Goal: Information Seeking & Learning: Find specific fact

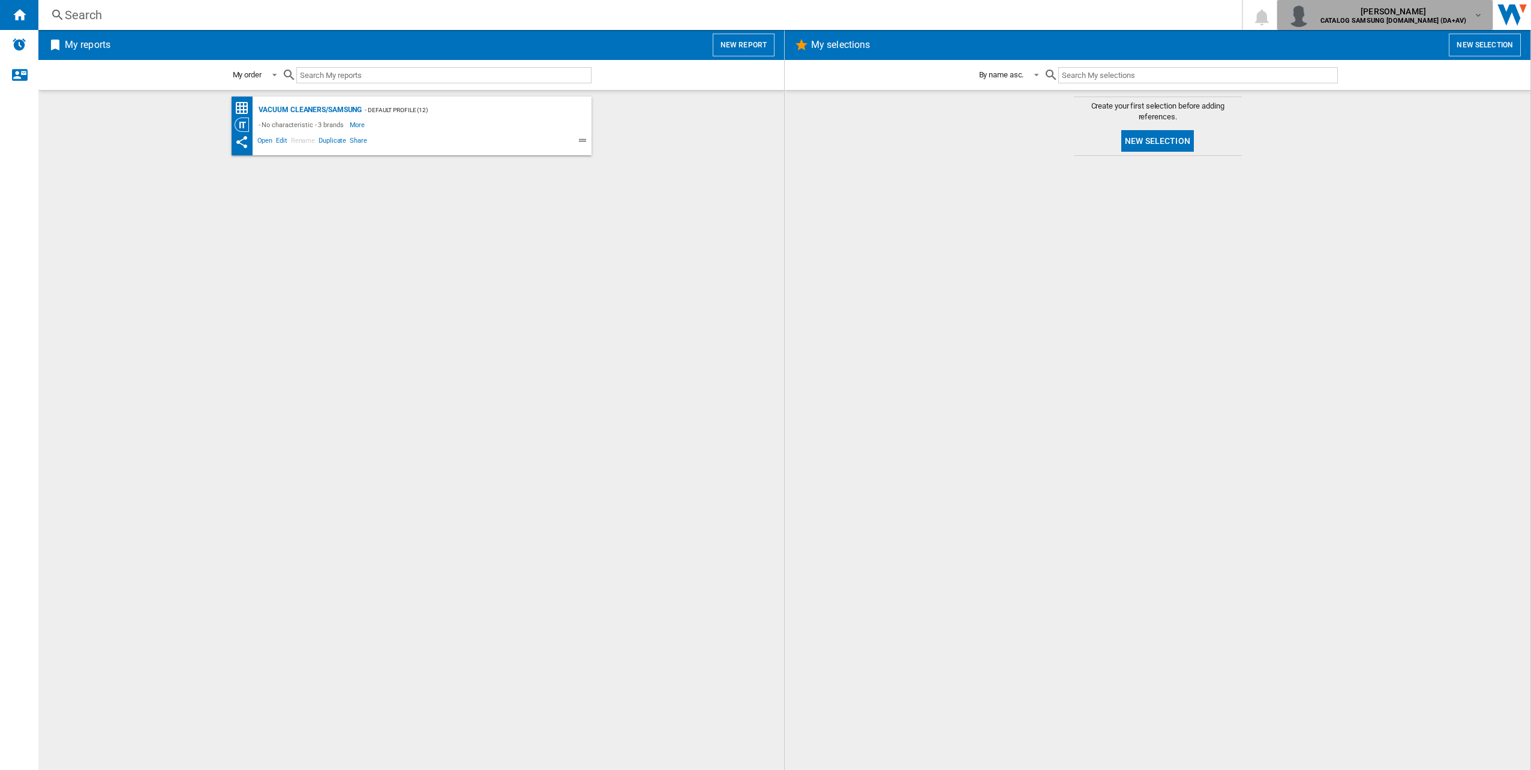
click at [1440, 17] on b "CATALOG SAMSUNG [DOMAIN_NAME] (DA+AV)" at bounding box center [1393, 21] width 146 height 8
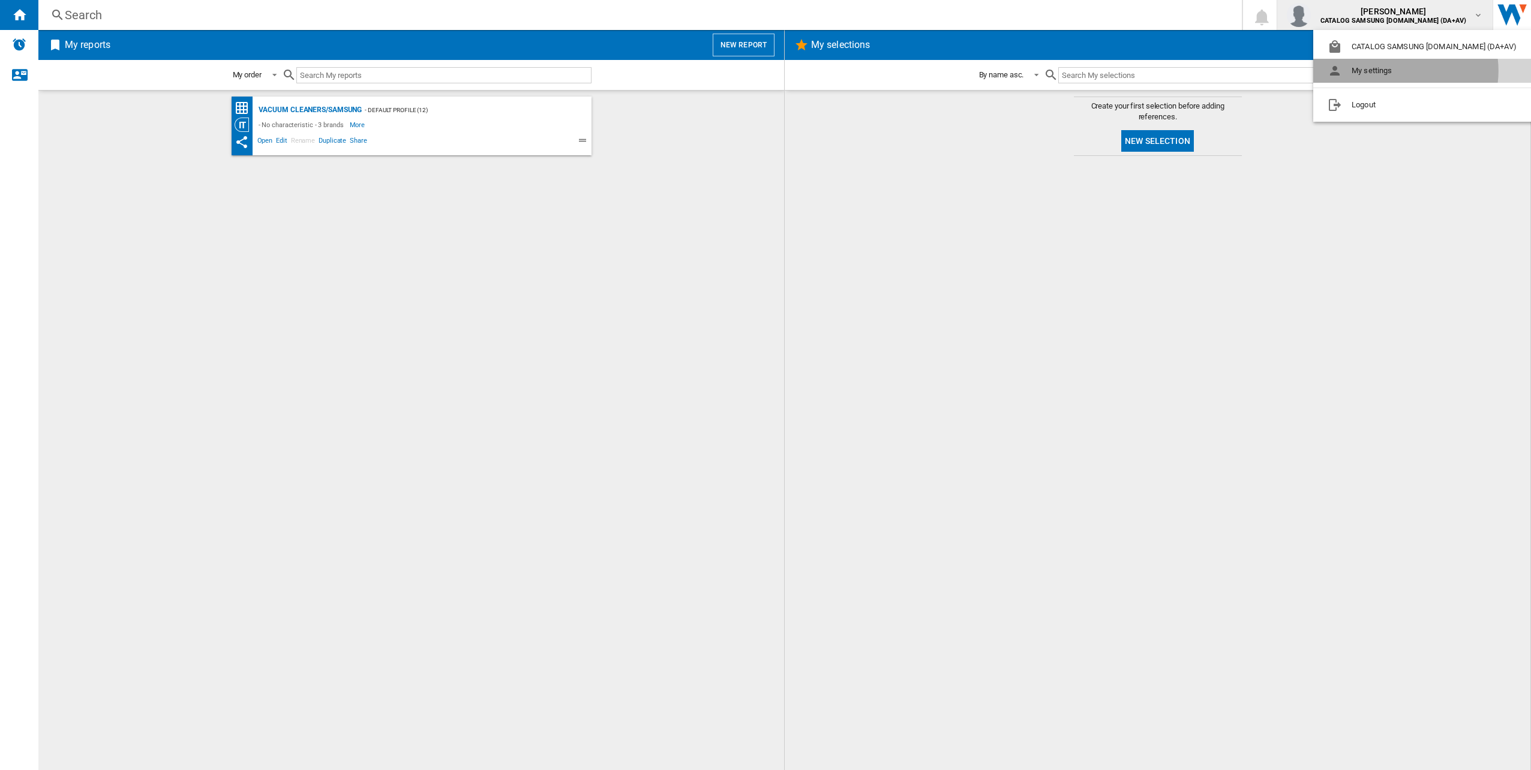
click at [1397, 71] on button "My settings" at bounding box center [1424, 71] width 223 height 24
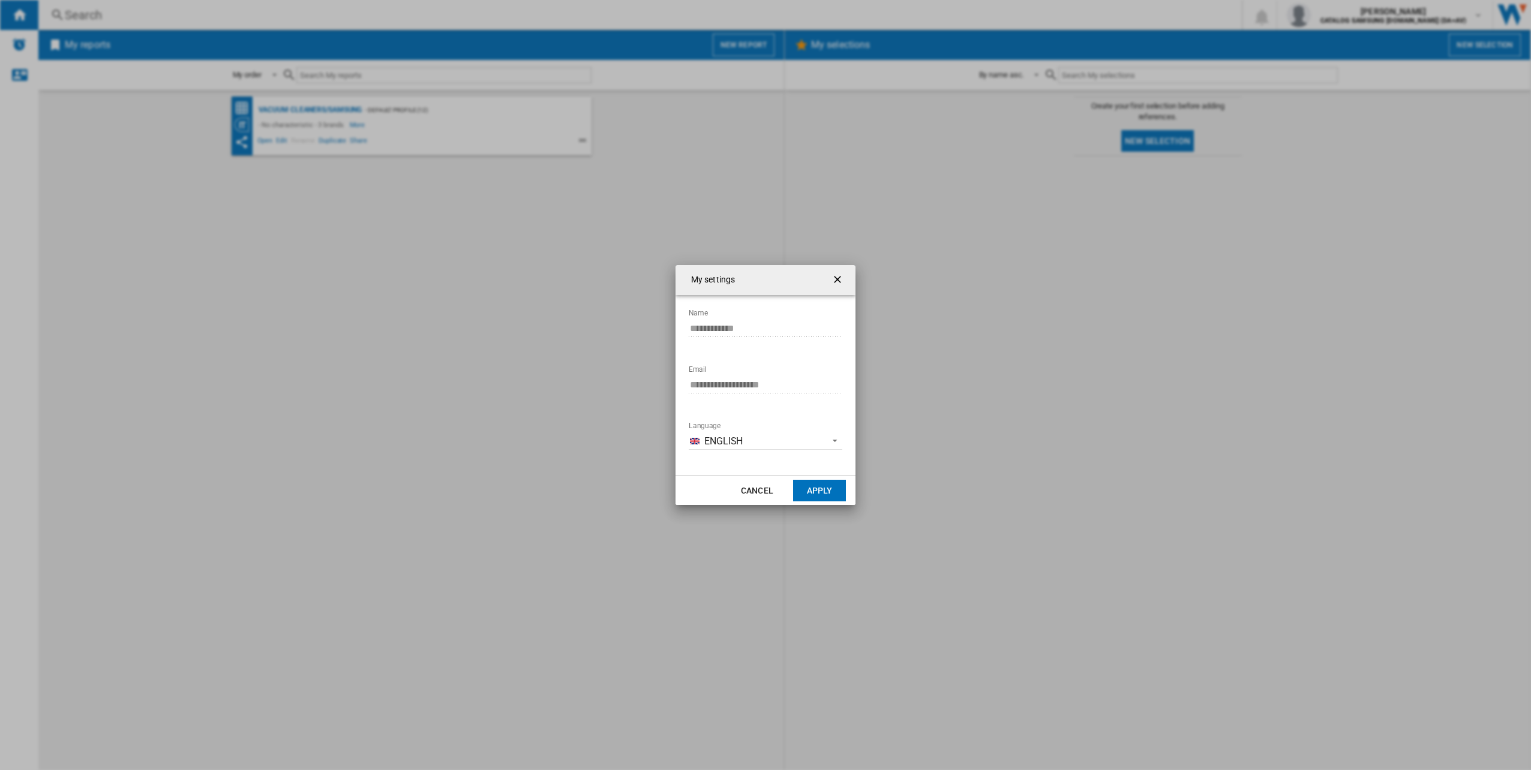
click at [837, 283] on ng-md-icon "getI18NText('BUTTONS.CLOSE_DIALOG')" at bounding box center [838, 281] width 14 height 14
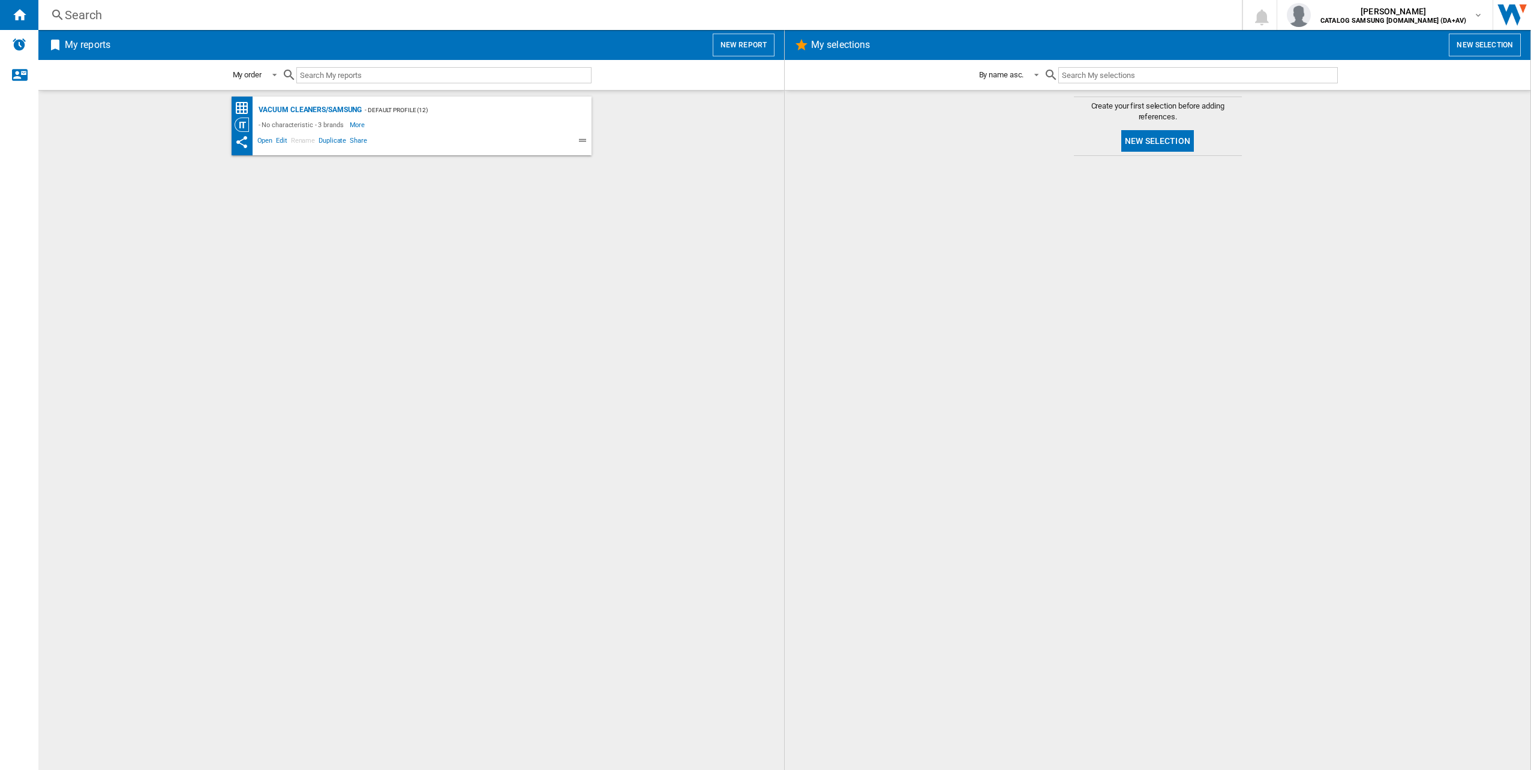
click at [386, 77] on input "text" at bounding box center [443, 75] width 295 height 16
paste input "w3ZpU5m9"
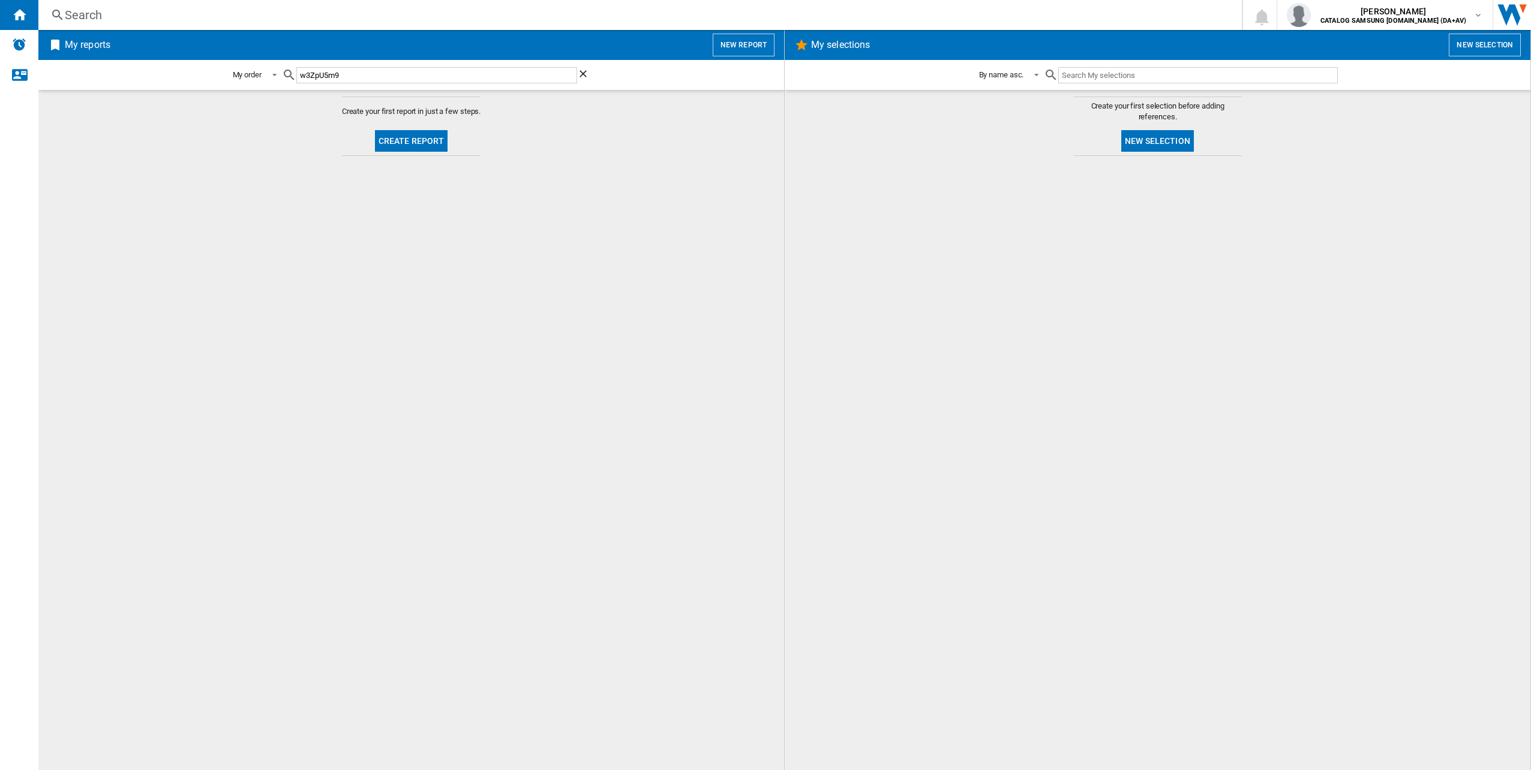
type input "w3ZpU5m9"
click at [540, 152] on md-content "Create your first report in just a few steps. Create report" at bounding box center [411, 430] width 746 height 680
click at [219, 10] on div "Search" at bounding box center [638, 15] width 1146 height 17
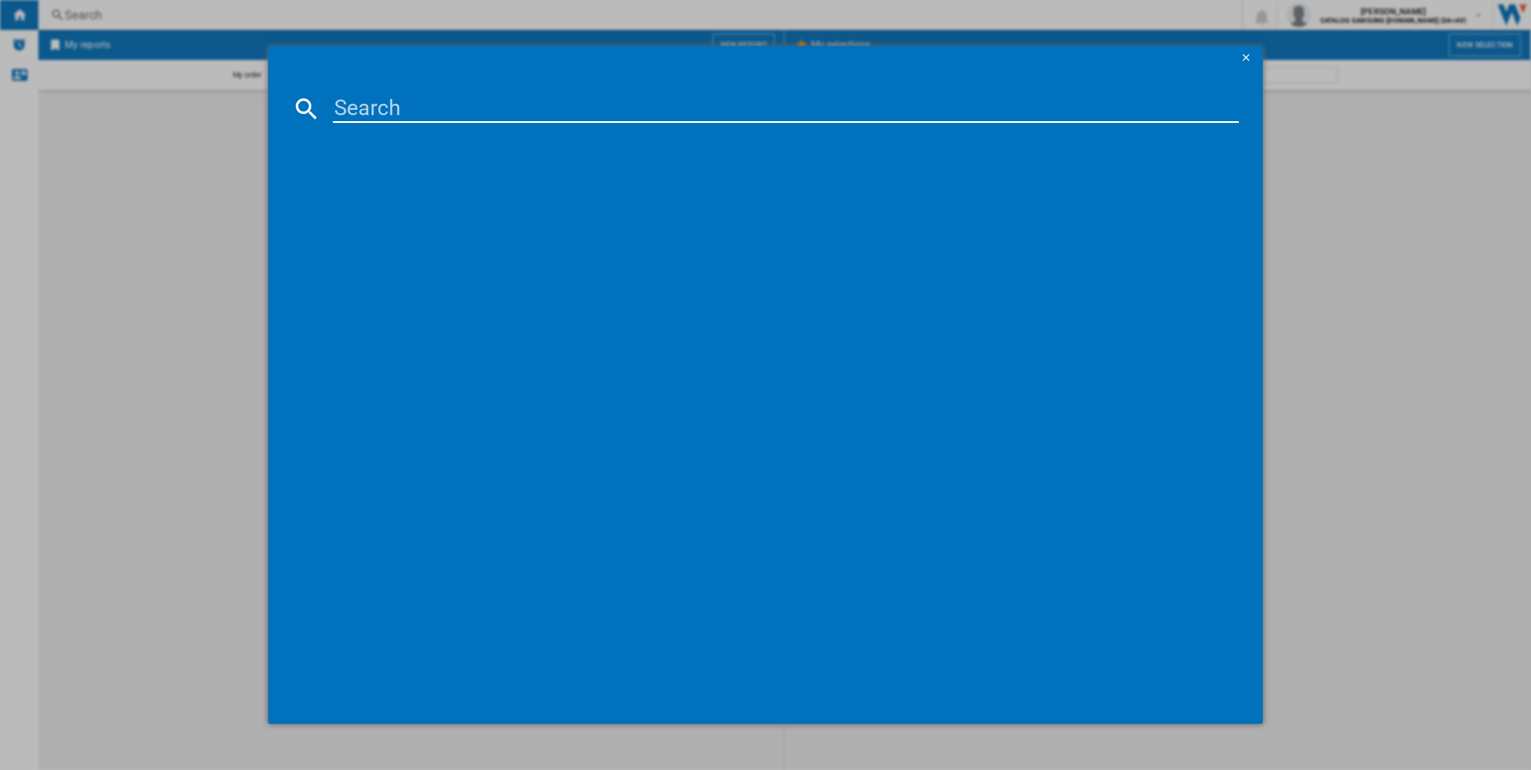
click at [395, 100] on input at bounding box center [786, 108] width 906 height 29
paste input "w3ZpU5m9"
drag, startPoint x: 459, startPoint y: 106, endPoint x: 298, endPoint y: 115, distance: 161.0
click at [298, 116] on div "w3ZpU5m9" at bounding box center [765, 108] width 947 height 29
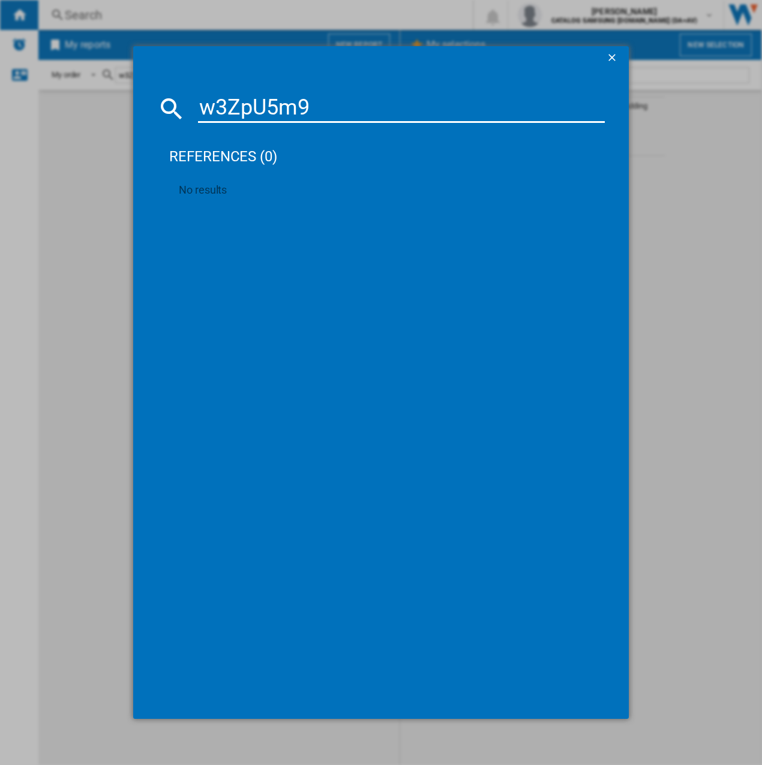
paste input "VS20C9547TB/EU"
type input "VS20C9547TB/EU"
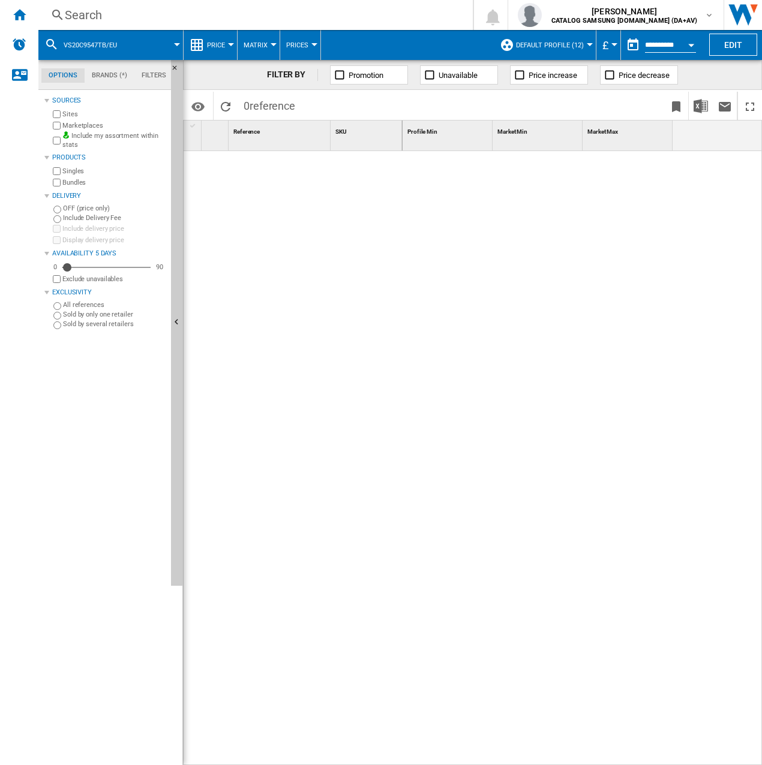
click at [199, 11] on div "Search" at bounding box center [253, 15] width 377 height 17
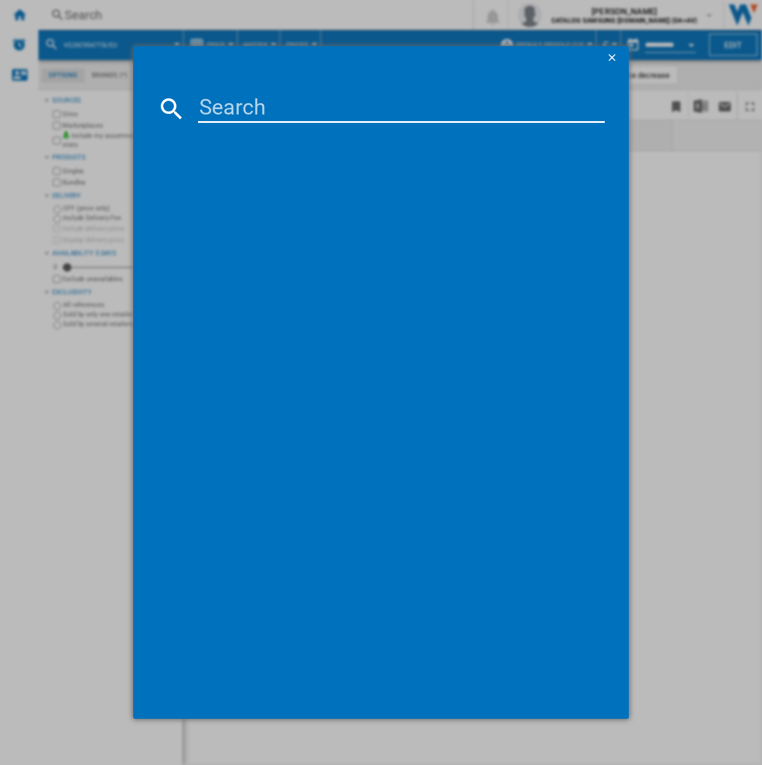
click at [612, 58] on ng-md-icon "getI18NText('BUTTONS.CLOSE_DIALOG')" at bounding box center [613, 59] width 14 height 14
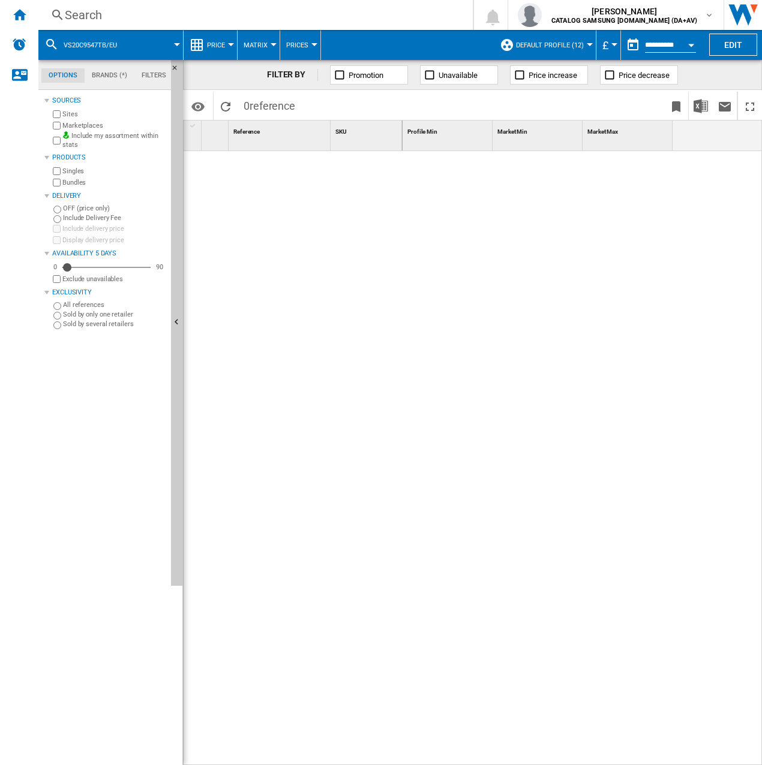
click at [125, 18] on div "Search" at bounding box center [253, 15] width 377 height 17
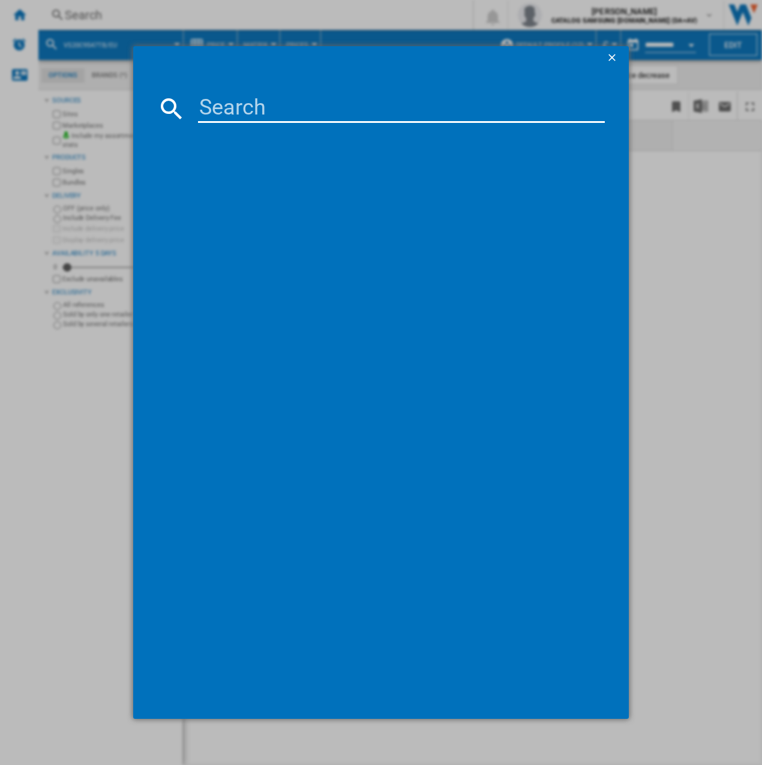
click at [313, 134] on div at bounding box center [380, 412] width 447 height 567
click at [314, 109] on input at bounding box center [401, 108] width 407 height 29
paste input "VS20B95823W"
type input "VS20B95823W"
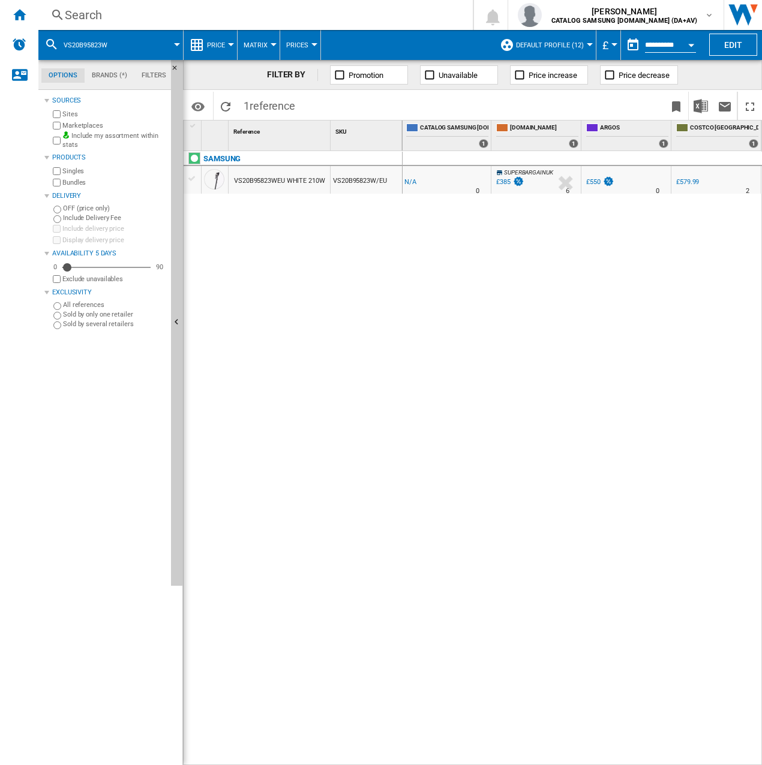
scroll to position [0, 92]
click at [458, 247] on div "[DOMAIN_NAME] : SUPERBARGAINUK -1.0 % £385 % N/A 6 [DOMAIN_NAME] : SUPERBARGAIN…" at bounding box center [583, 458] width 360 height 615
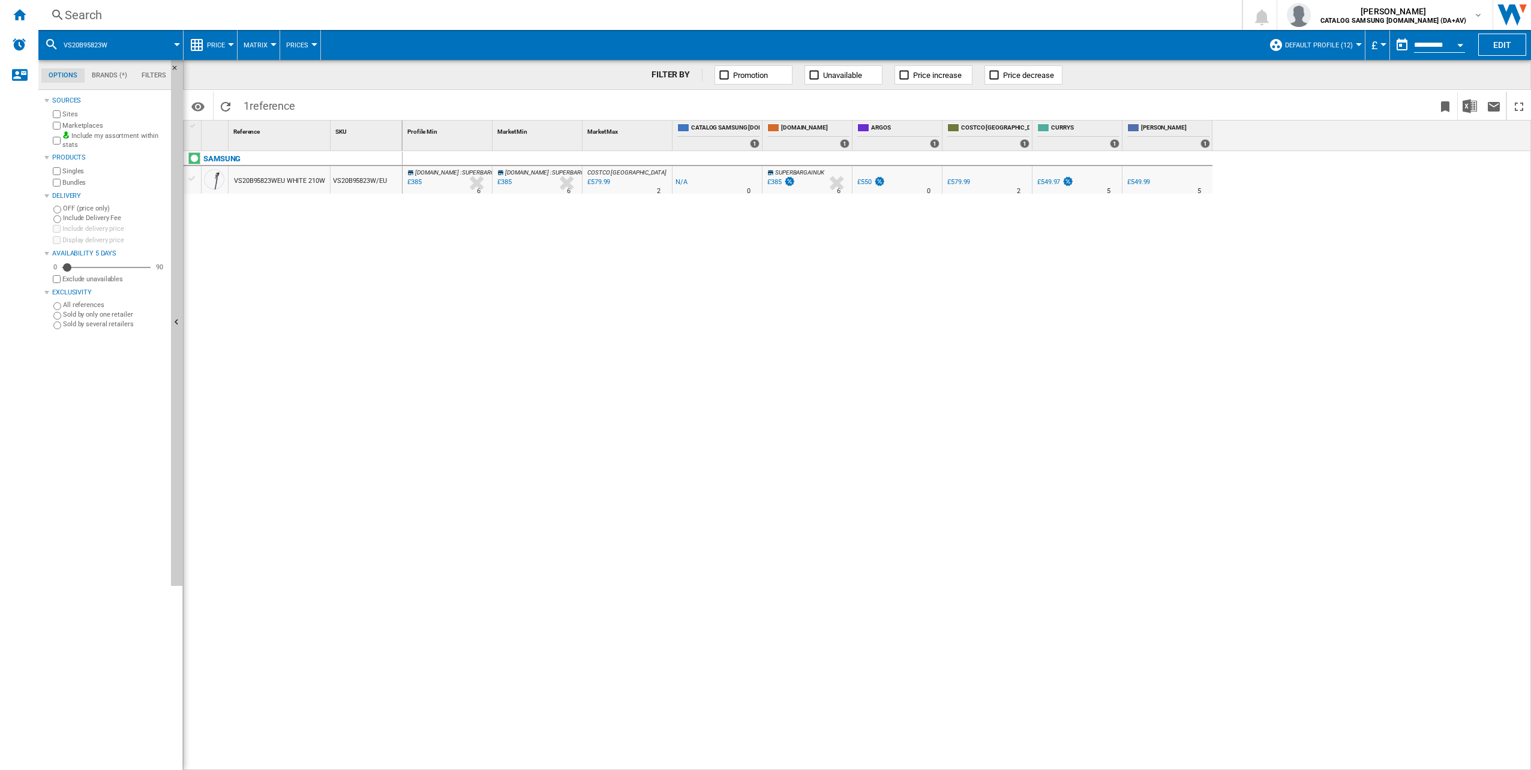
click at [608, 266] on div "[DOMAIN_NAME] : SUPERBARGAINUK -1.0 % £385 % N/A 6 [DOMAIN_NAME] : SUPERBARGAIN…" at bounding box center [967, 461] width 1129 height 620
click at [121, 43] on div "VS20B95823W" at bounding box center [110, 45] width 133 height 30
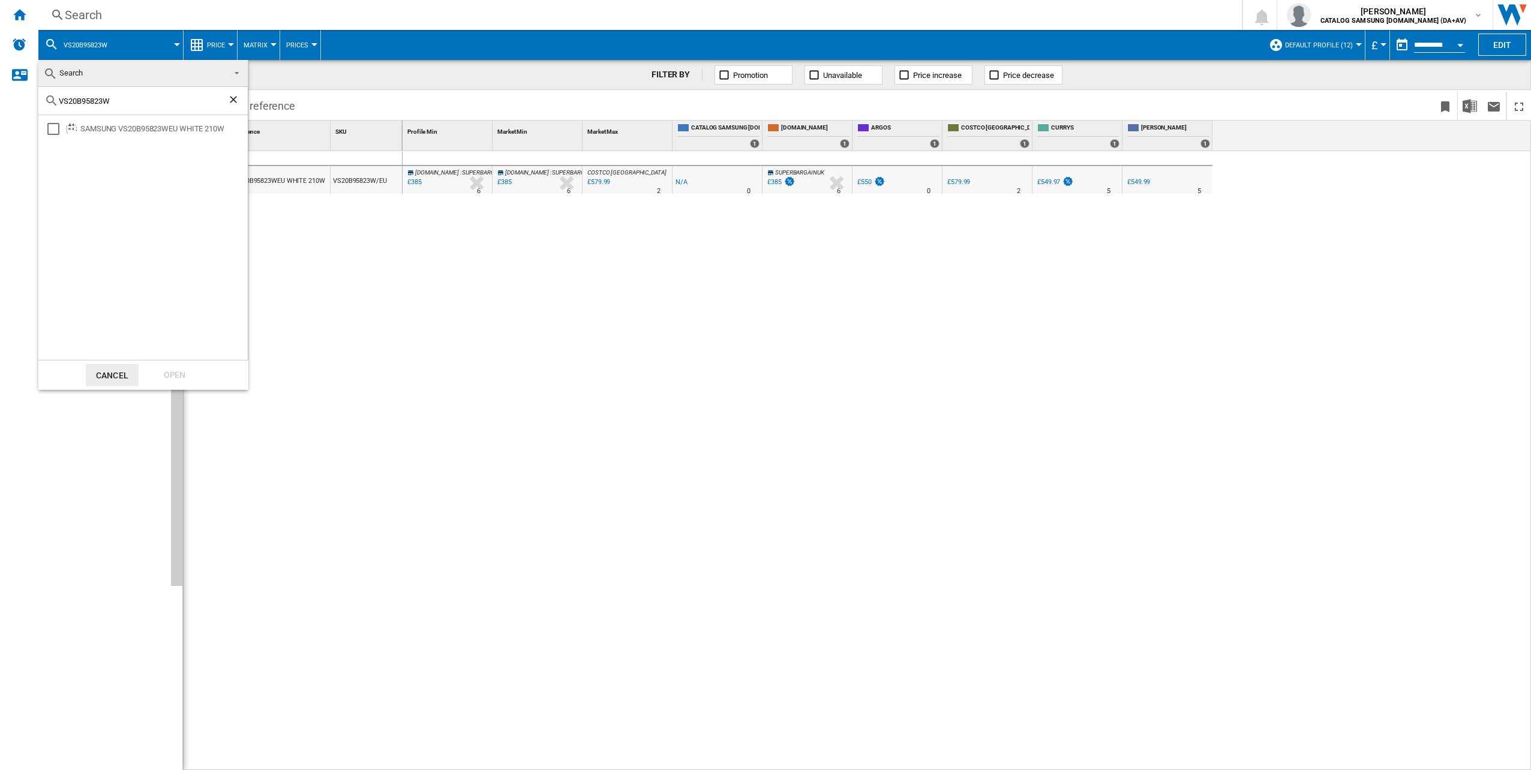
click at [136, 100] on input "VS20B95823W" at bounding box center [143, 101] width 169 height 9
paste input "R30T8551"
type input "VR30T85513W"
click at [169, 368] on div "Open" at bounding box center [174, 375] width 53 height 22
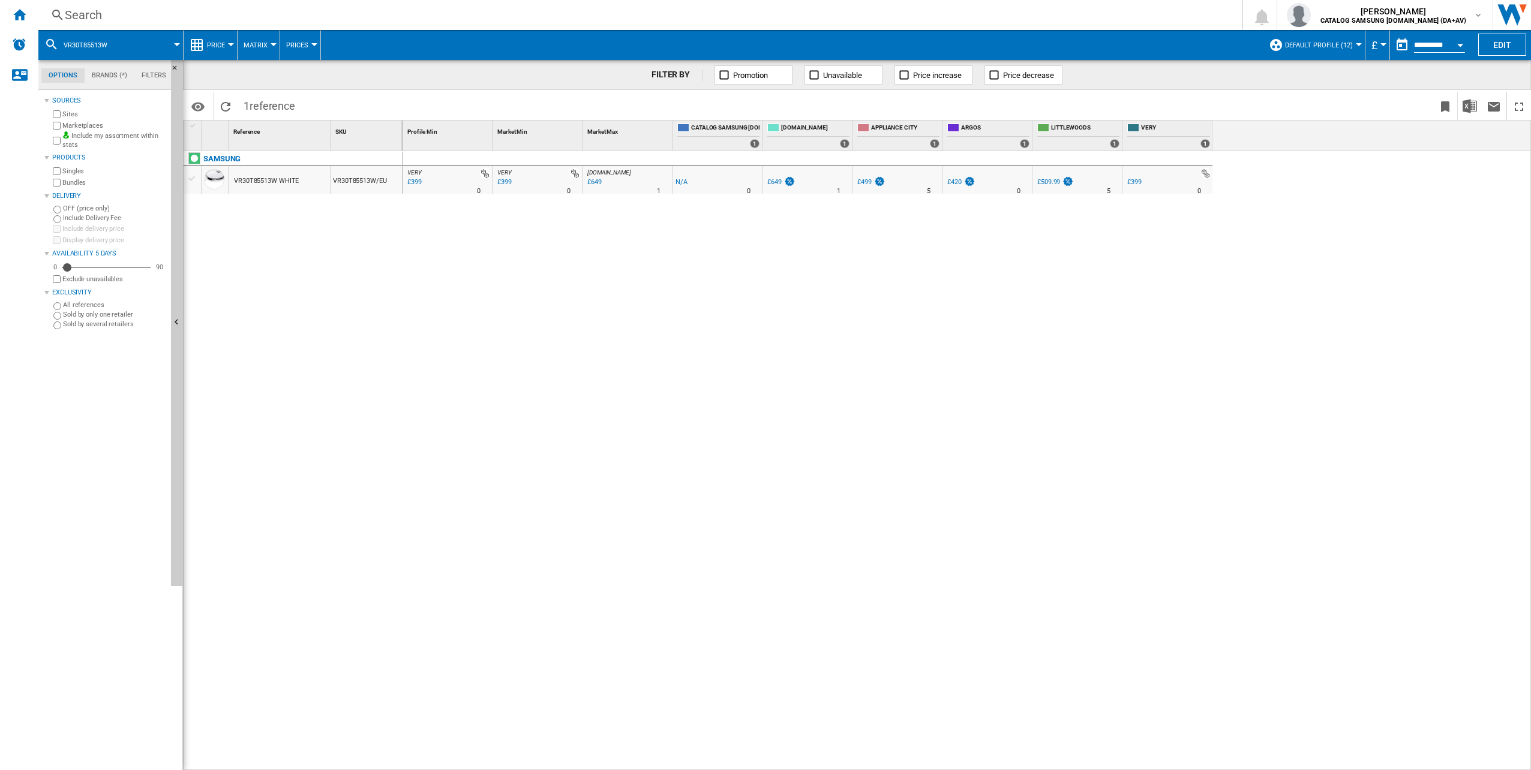
click at [503, 181] on div "£399" at bounding box center [503, 182] width 16 height 12
click at [374, 104] on span at bounding box center [584, 106] width 566 height 28
click at [340, 109] on span at bounding box center [584, 106] width 566 height 28
click at [116, 51] on button "VR30T85513W" at bounding box center [92, 45] width 56 height 30
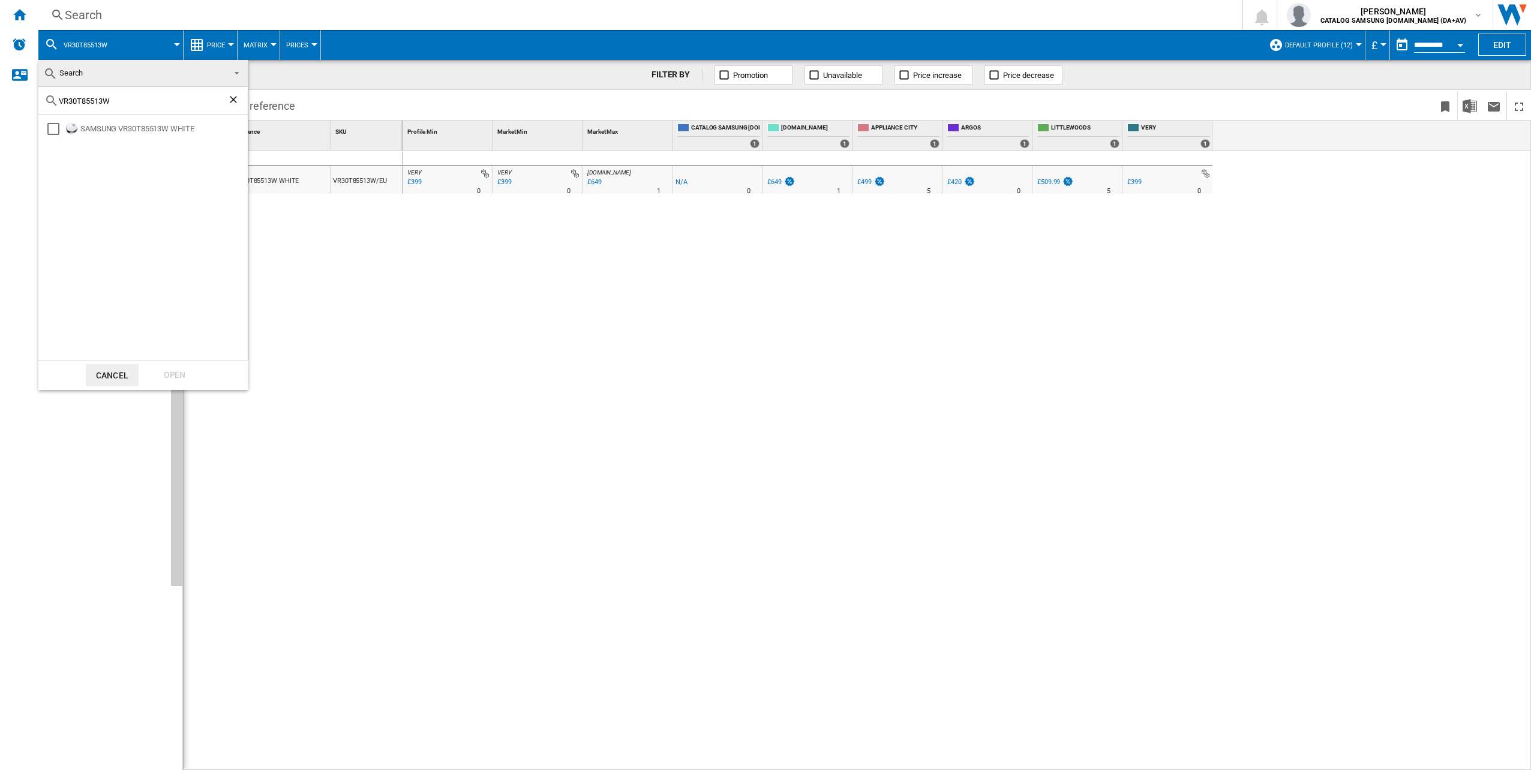
click at [120, 98] on input "VR30T85513W" at bounding box center [143, 101] width 169 height 9
paste input "50T95735"
type input "VR50T95735W"
click at [173, 372] on div "Open" at bounding box center [174, 375] width 53 height 22
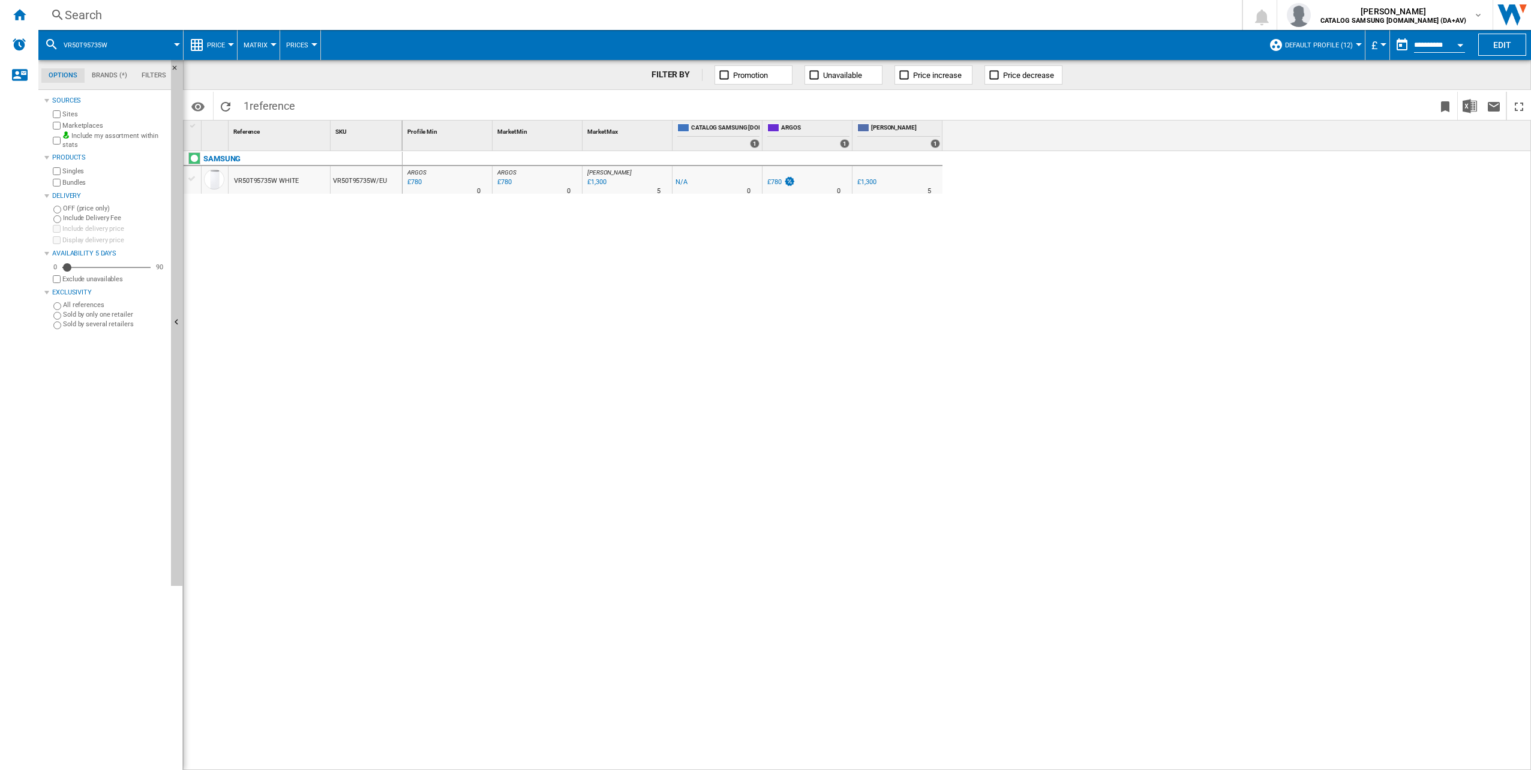
click at [124, 43] on span at bounding box center [150, 45] width 53 height 30
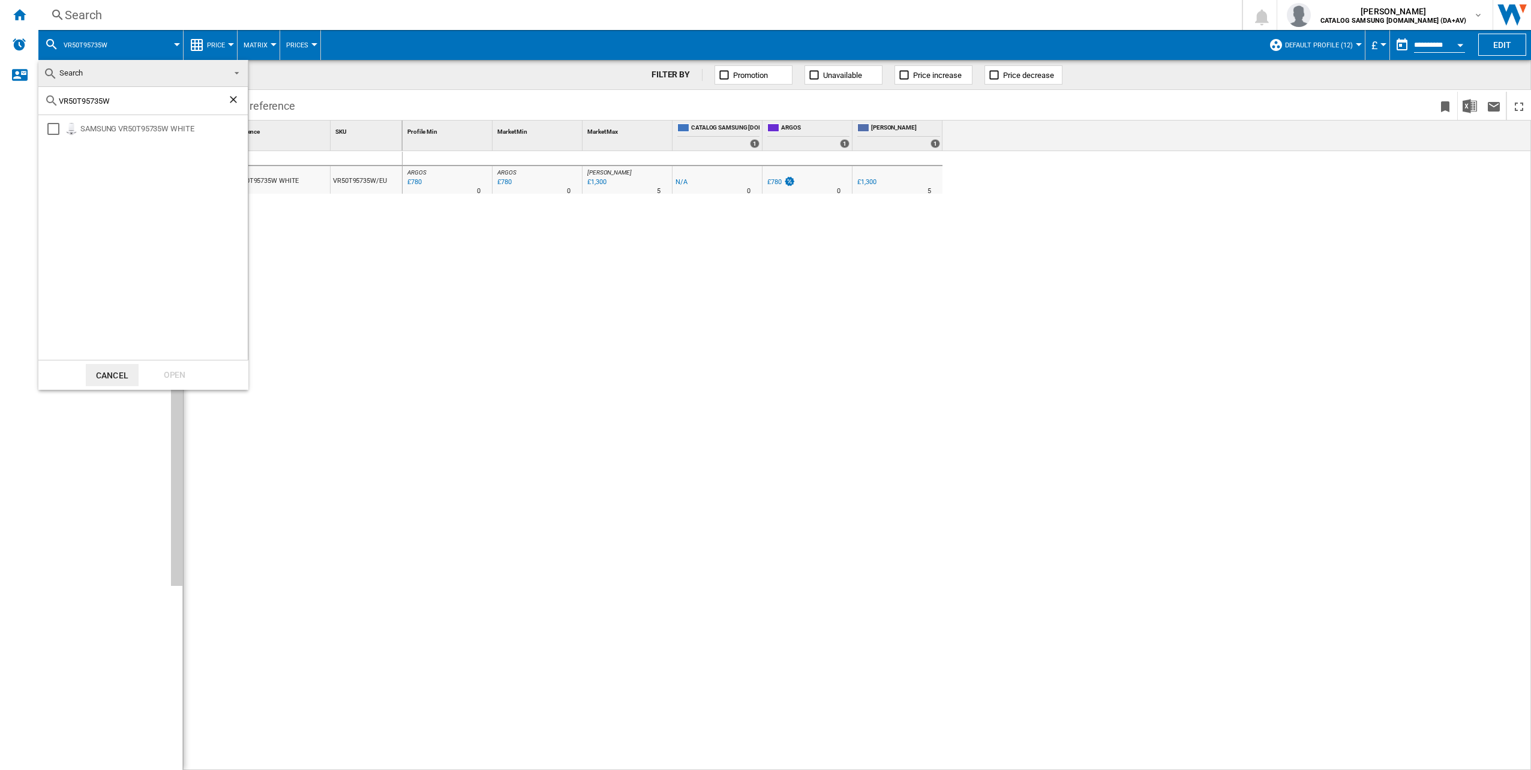
click at [124, 43] on md-backdrop at bounding box center [765, 385] width 1531 height 770
click at [124, 43] on span at bounding box center [150, 45] width 53 height 30
click at [120, 44] on md-backdrop at bounding box center [765, 385] width 1531 height 770
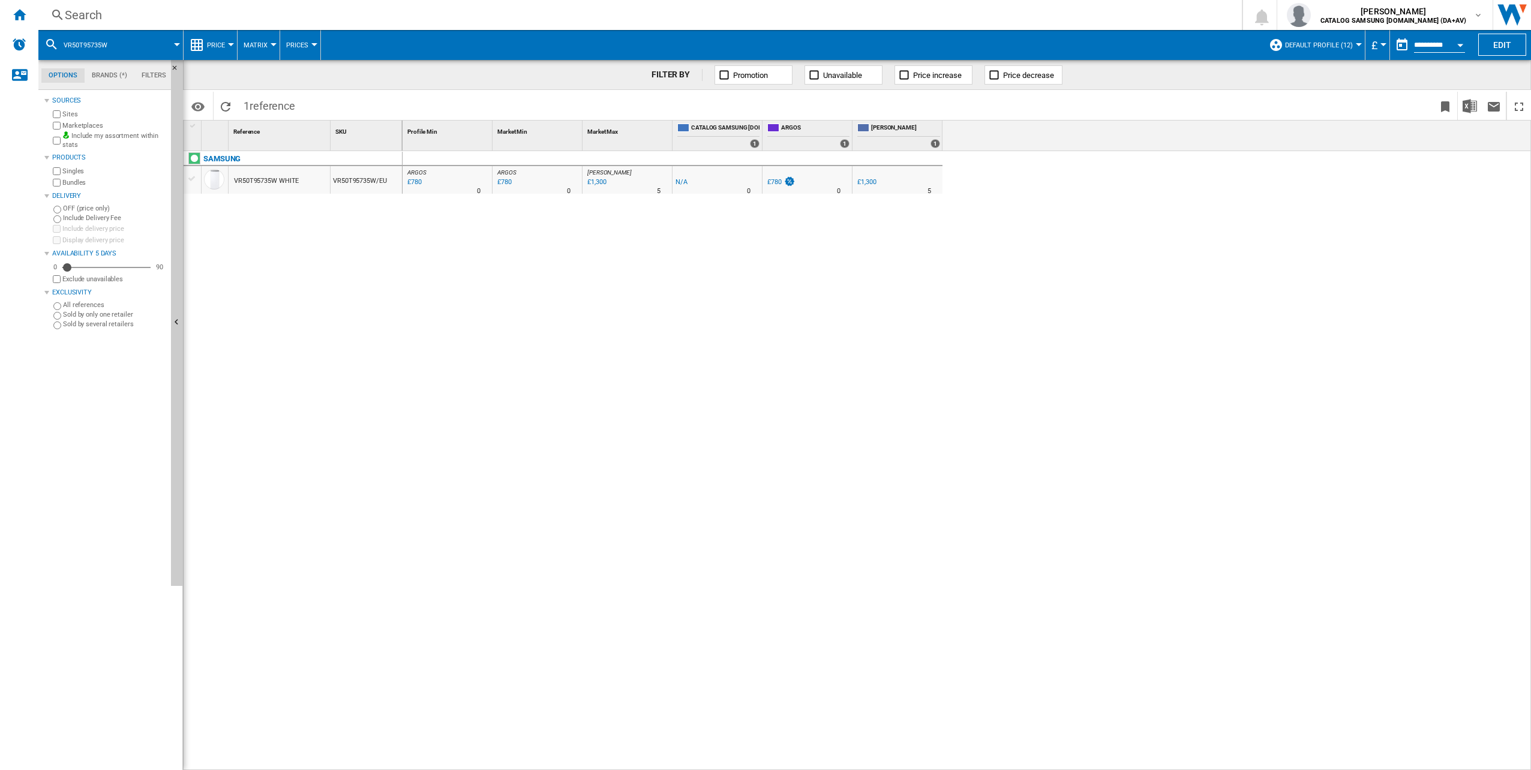
click at [120, 44] on div "VR50T95735W" at bounding box center [110, 45] width 133 height 30
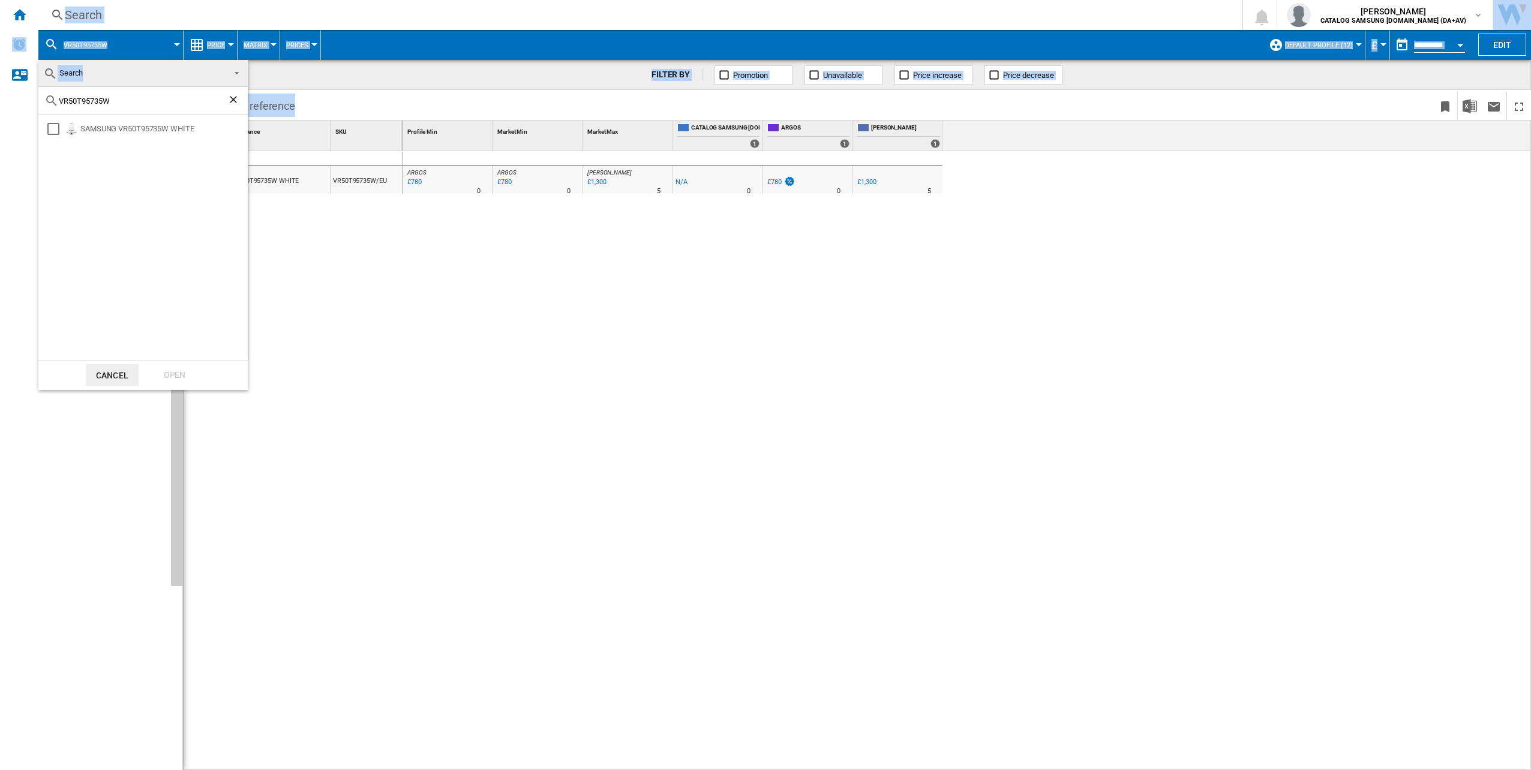
drag, startPoint x: 139, startPoint y: 95, endPoint x: 18, endPoint y: 99, distance: 120.6
click at [18, 99] on body "In order to access Insight, please log out and log in again OK NEW Search Searc…" at bounding box center [765, 385] width 1531 height 770
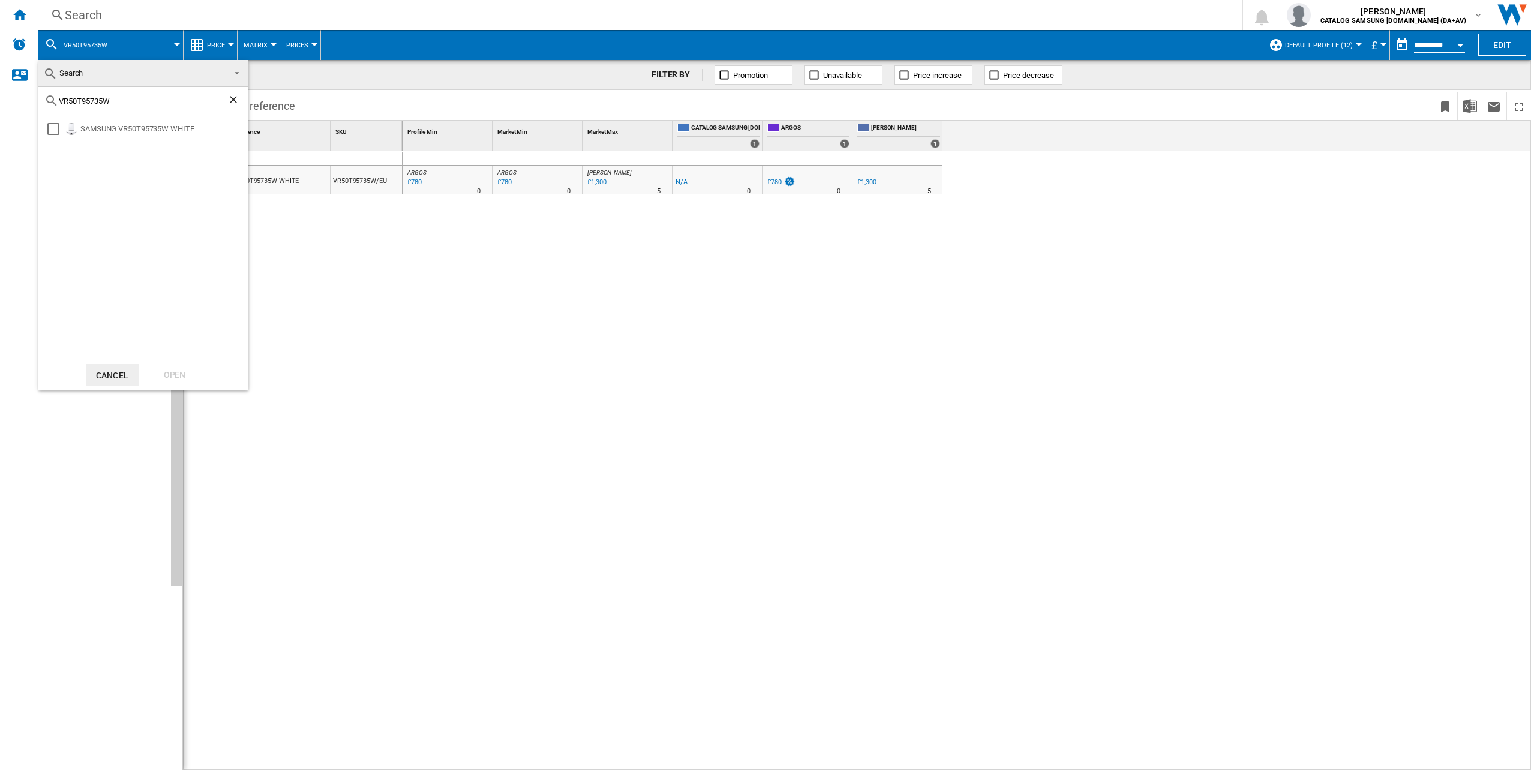
drag, startPoint x: 18, startPoint y: 99, endPoint x: 128, endPoint y: 97, distance: 110.4
click at [128, 97] on input "VR50T95735W" at bounding box center [143, 101] width 169 height 9
drag, startPoint x: 124, startPoint y: 97, endPoint x: 55, endPoint y: 98, distance: 68.4
click at [55, 98] on div "VR50T95735W" at bounding box center [142, 101] width 209 height 28
paste input "S20B75AGR1"
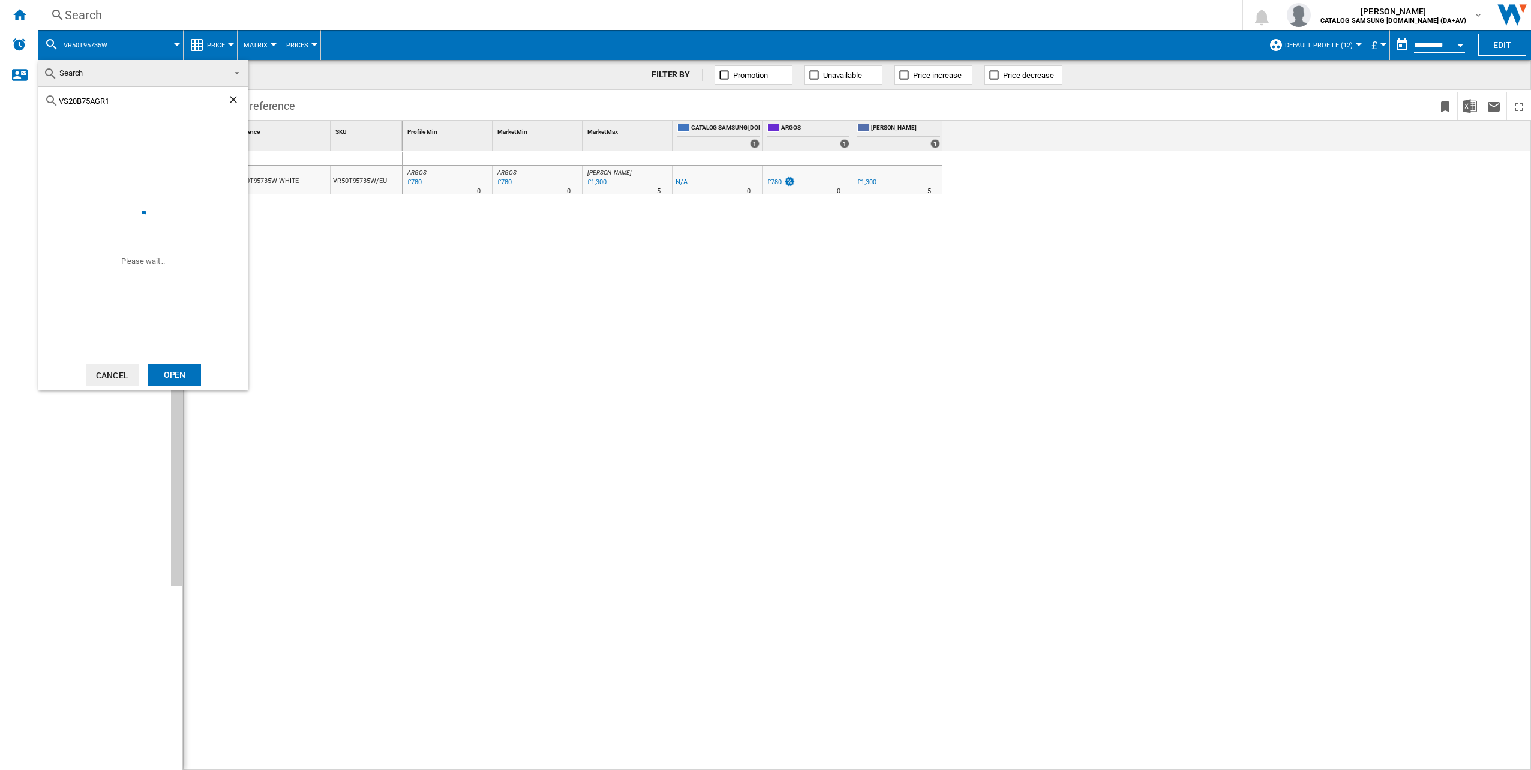
type input "VS20B75AGR1"
click at [179, 361] on md-dialog-actions "Cancel Open" at bounding box center [143, 375] width 210 height 30
click at [181, 370] on div "Open" at bounding box center [174, 375] width 53 height 22
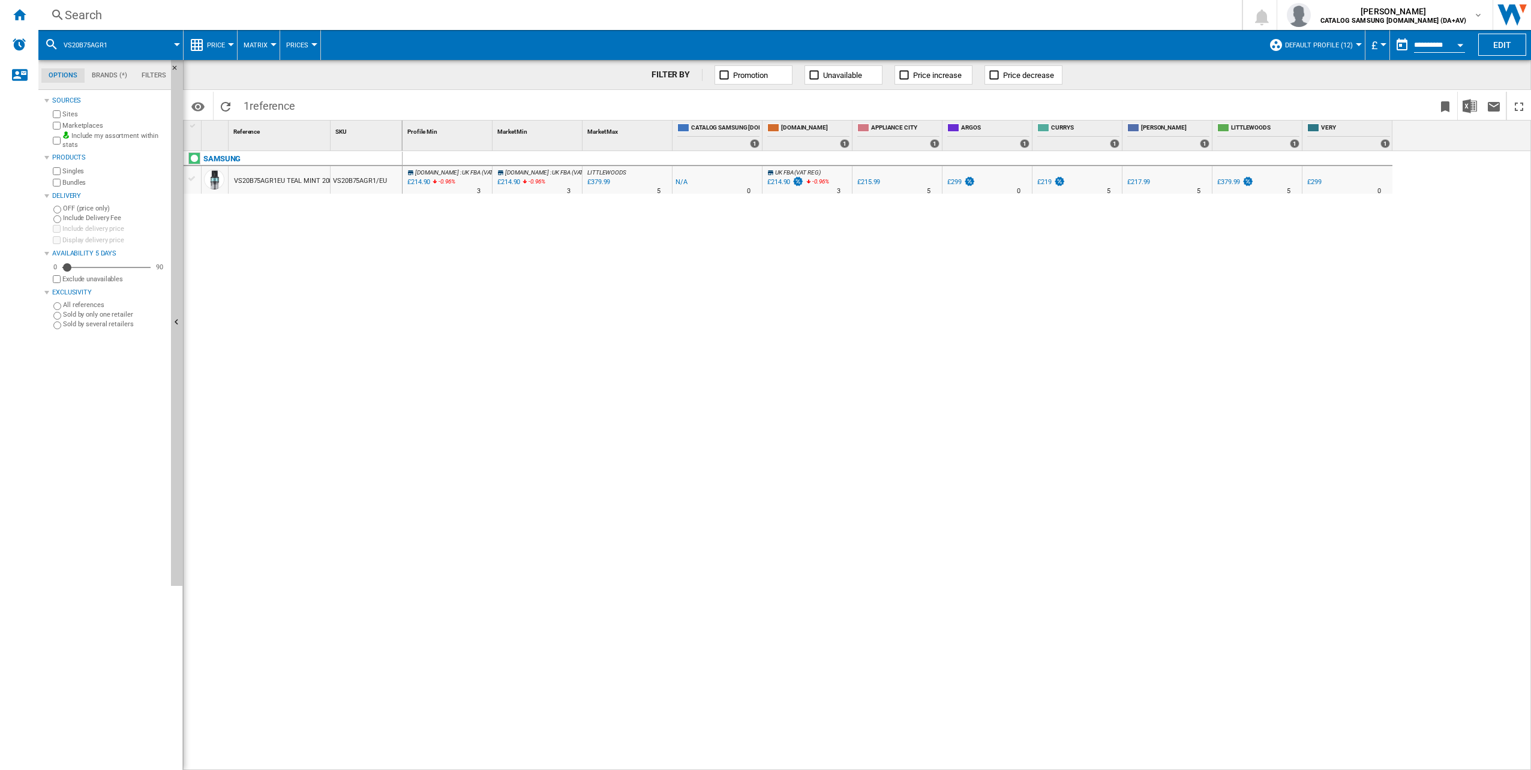
click at [468, 272] on div "[DOMAIN_NAME] : UK FBA (VAT REG) -1.0 % £214.90 -0.96 % N/A 3 [DOMAIN_NAME] : U…" at bounding box center [967, 461] width 1129 height 620
click at [108, 49] on button "VS20B75AGR1" at bounding box center [92, 45] width 56 height 30
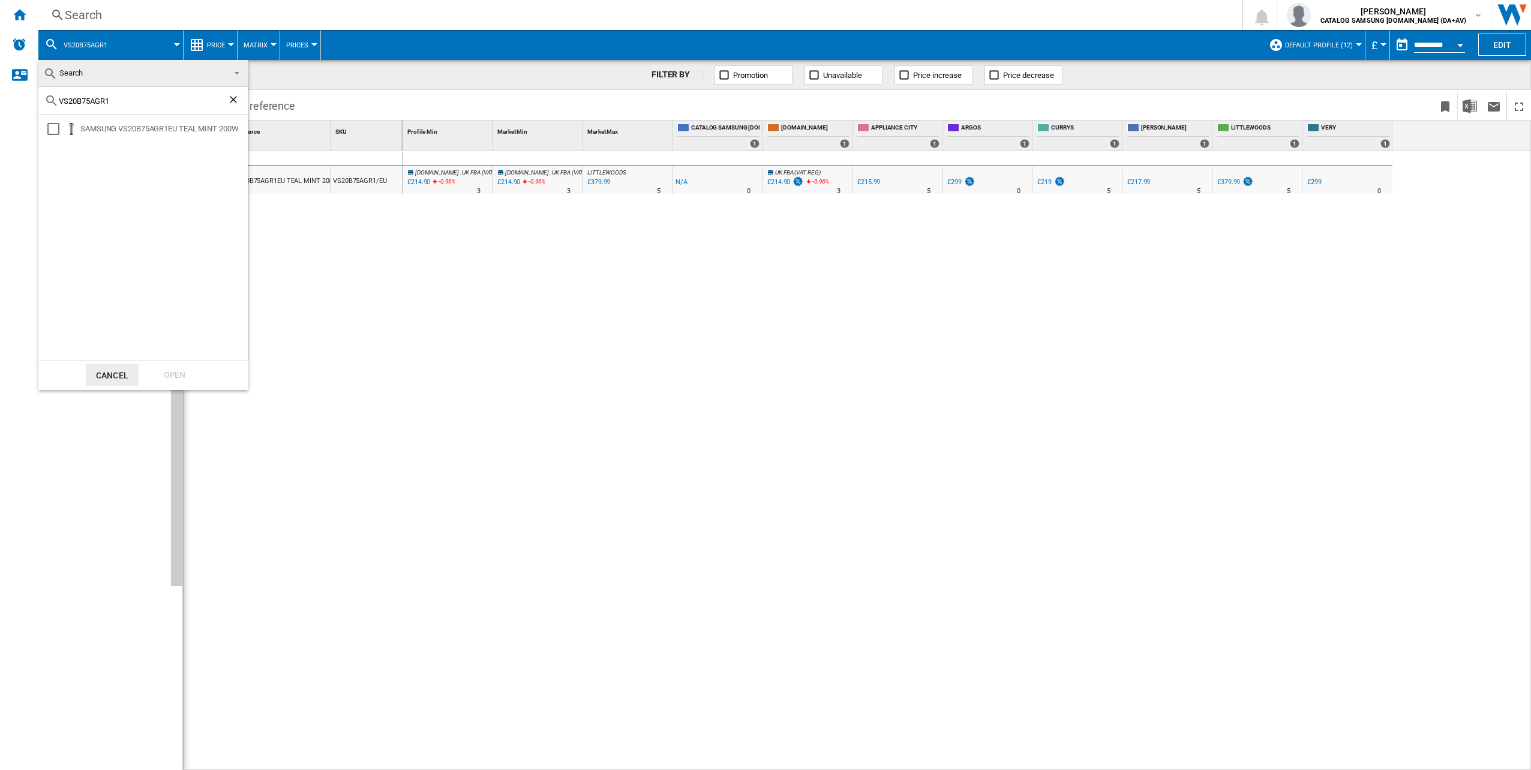
click at [118, 102] on input "VS20B75AGR1" at bounding box center [143, 101] width 169 height 9
paste input "95823W"
type input "VS20B95823W"
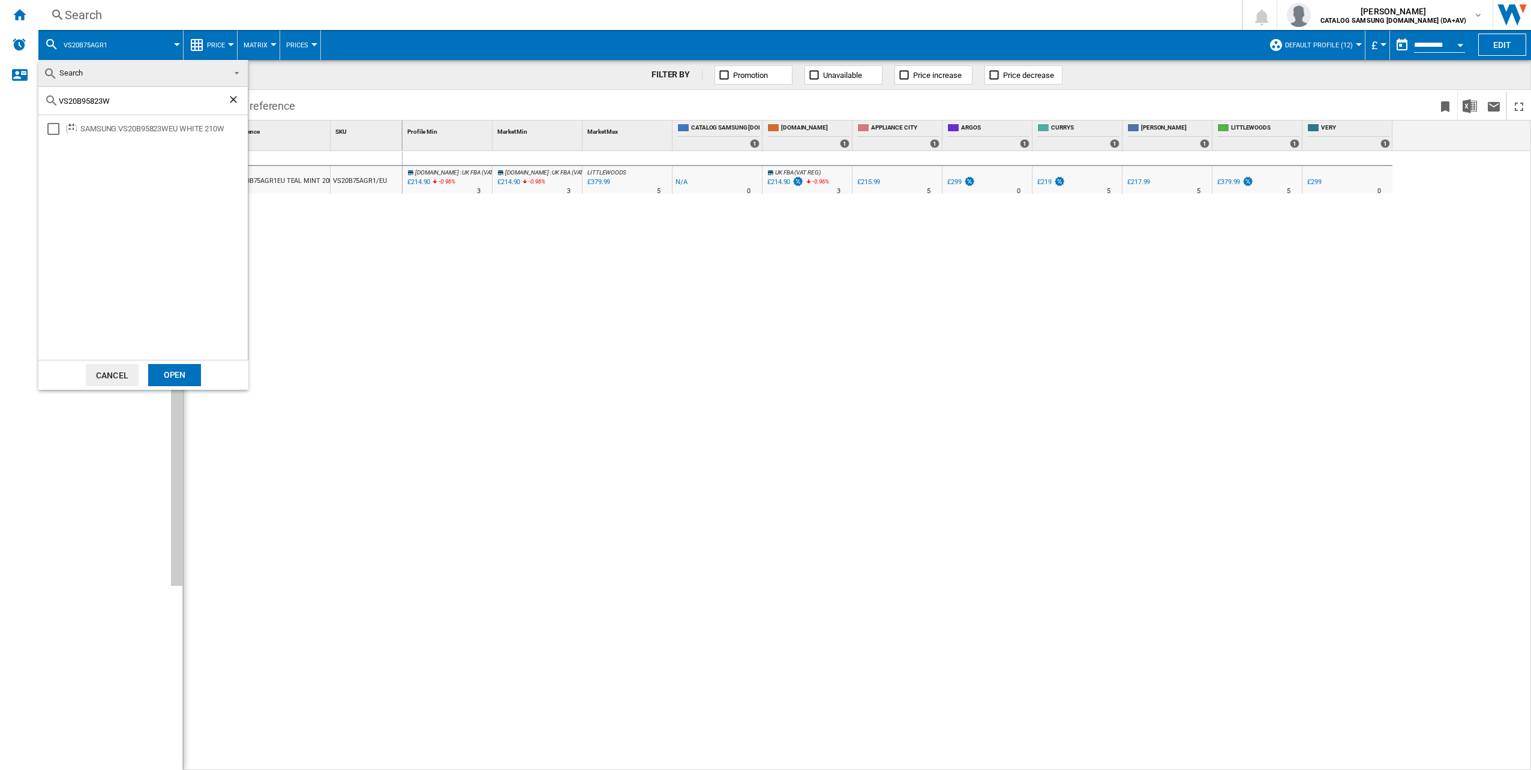
click at [170, 383] on div "Open" at bounding box center [174, 375] width 53 height 22
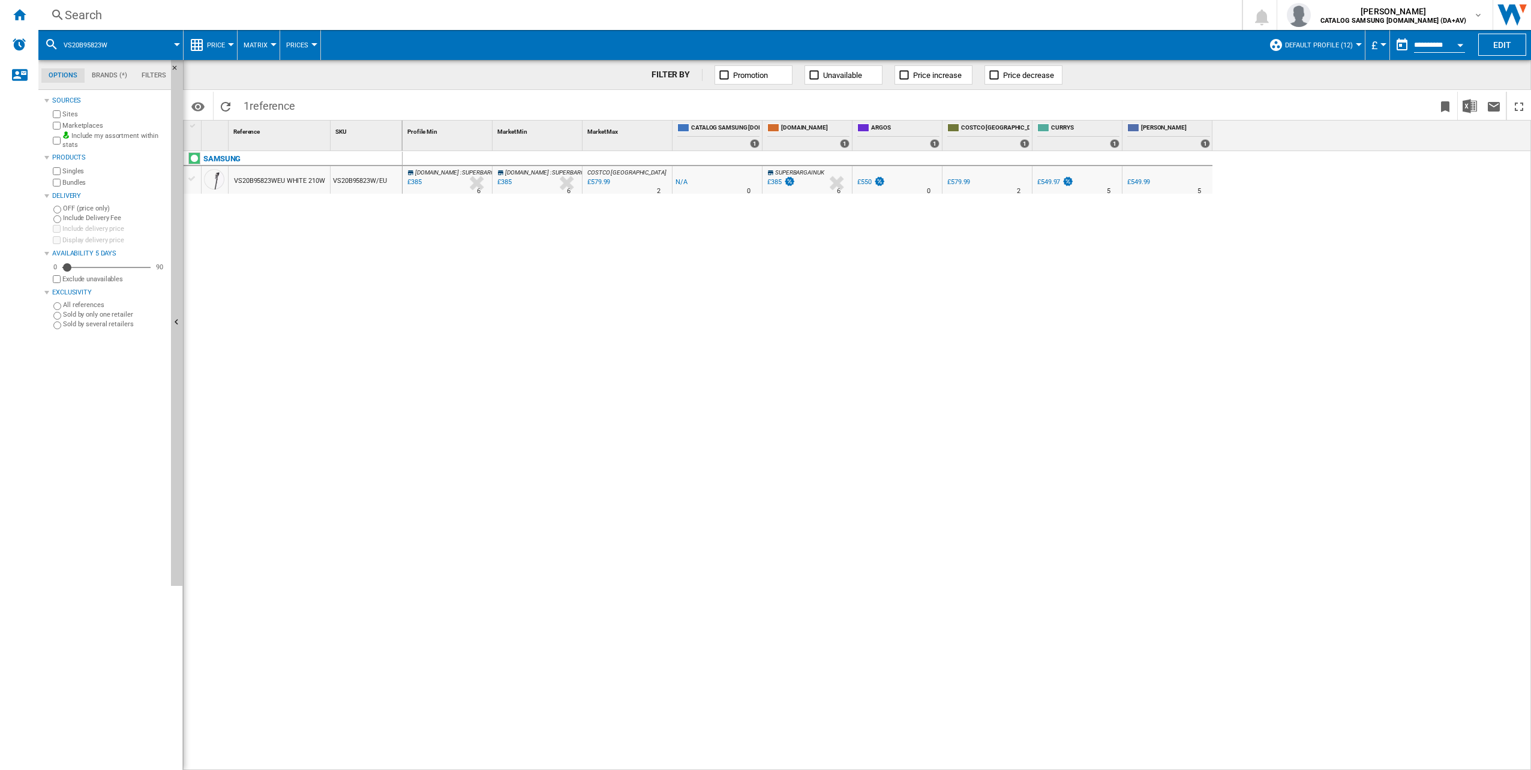
click at [119, 50] on button "VS20B95823W" at bounding box center [92, 45] width 56 height 30
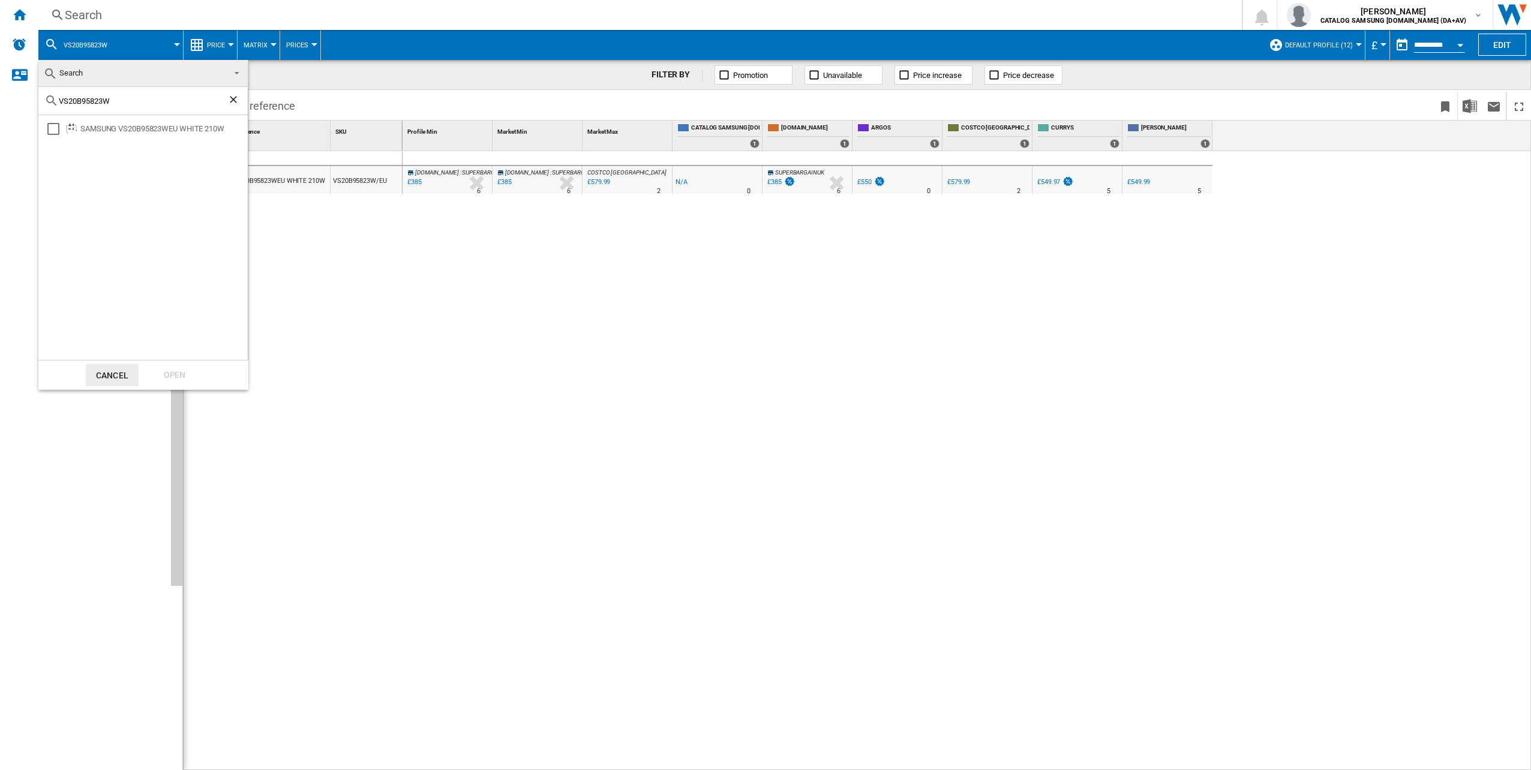
click at [130, 100] on input "VS20B95823W" at bounding box center [143, 101] width 169 height 9
paste input "R7MD96514G"
type input "VR7MD96514G"
click at [171, 380] on div "Open" at bounding box center [174, 375] width 53 height 22
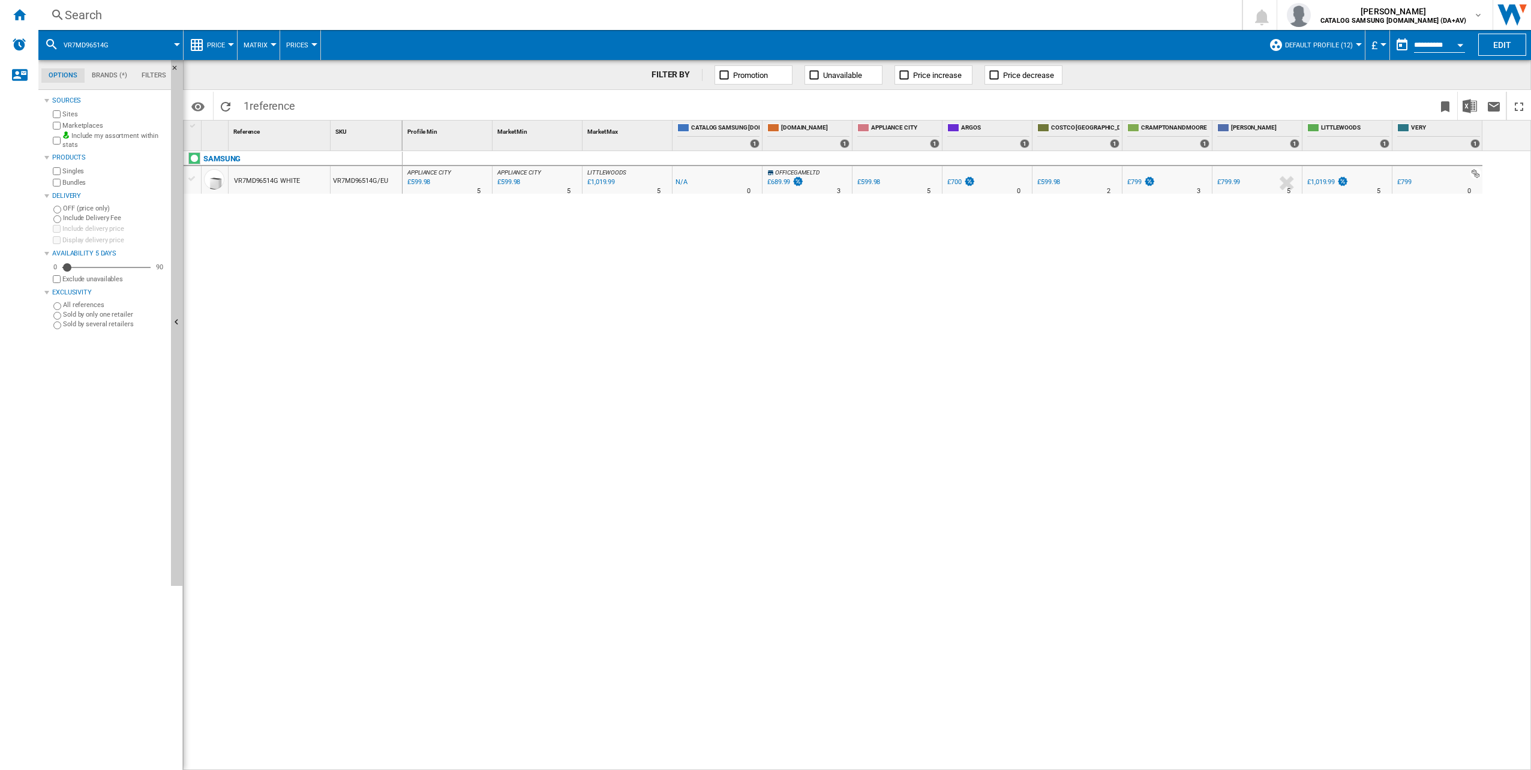
drag, startPoint x: 260, startPoint y: 116, endPoint x: 584, endPoint y: 259, distance: 354.0
click at [584, 259] on div "APPLIANCE CITY : APPLIANCE CITY -1.0 % £599.98 % N/A 5 [GEOGRAPHIC_DATA] : [GEO…" at bounding box center [967, 461] width 1129 height 620
click at [414, 181] on div "£599.98" at bounding box center [418, 182] width 25 height 12
click at [362, 450] on div "SAMSUNG VR7MD96514G WHITE VR7MD96514G/EU" at bounding box center [293, 457] width 219 height 613
click at [110, 43] on button "VR7MD96514G" at bounding box center [92, 45] width 57 height 30
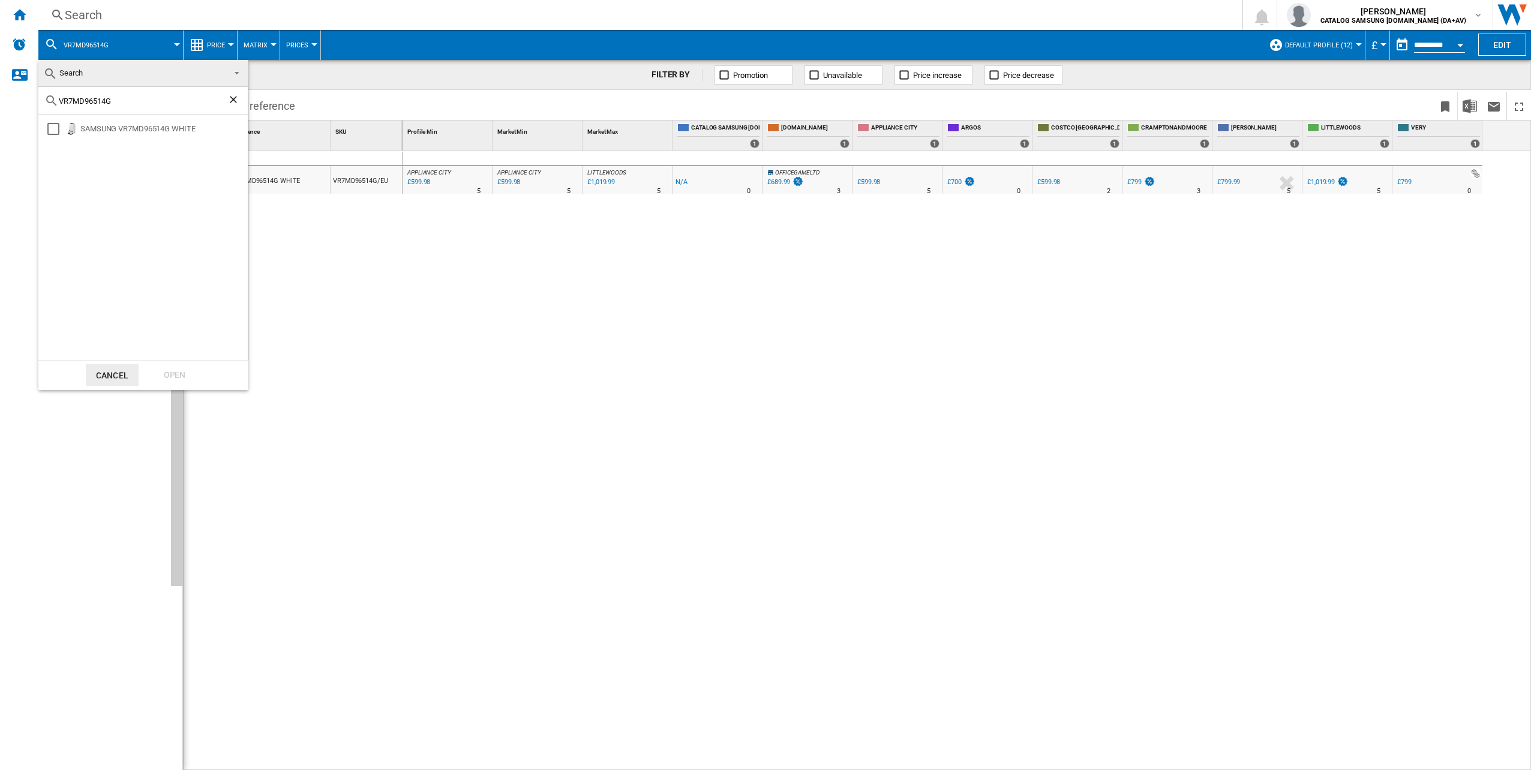
click at [131, 104] on input "VR7MD96514G" at bounding box center [143, 101] width 169 height 9
paste input "77"
type input "VR7MD97714G"
click at [181, 377] on div "Open" at bounding box center [174, 375] width 53 height 22
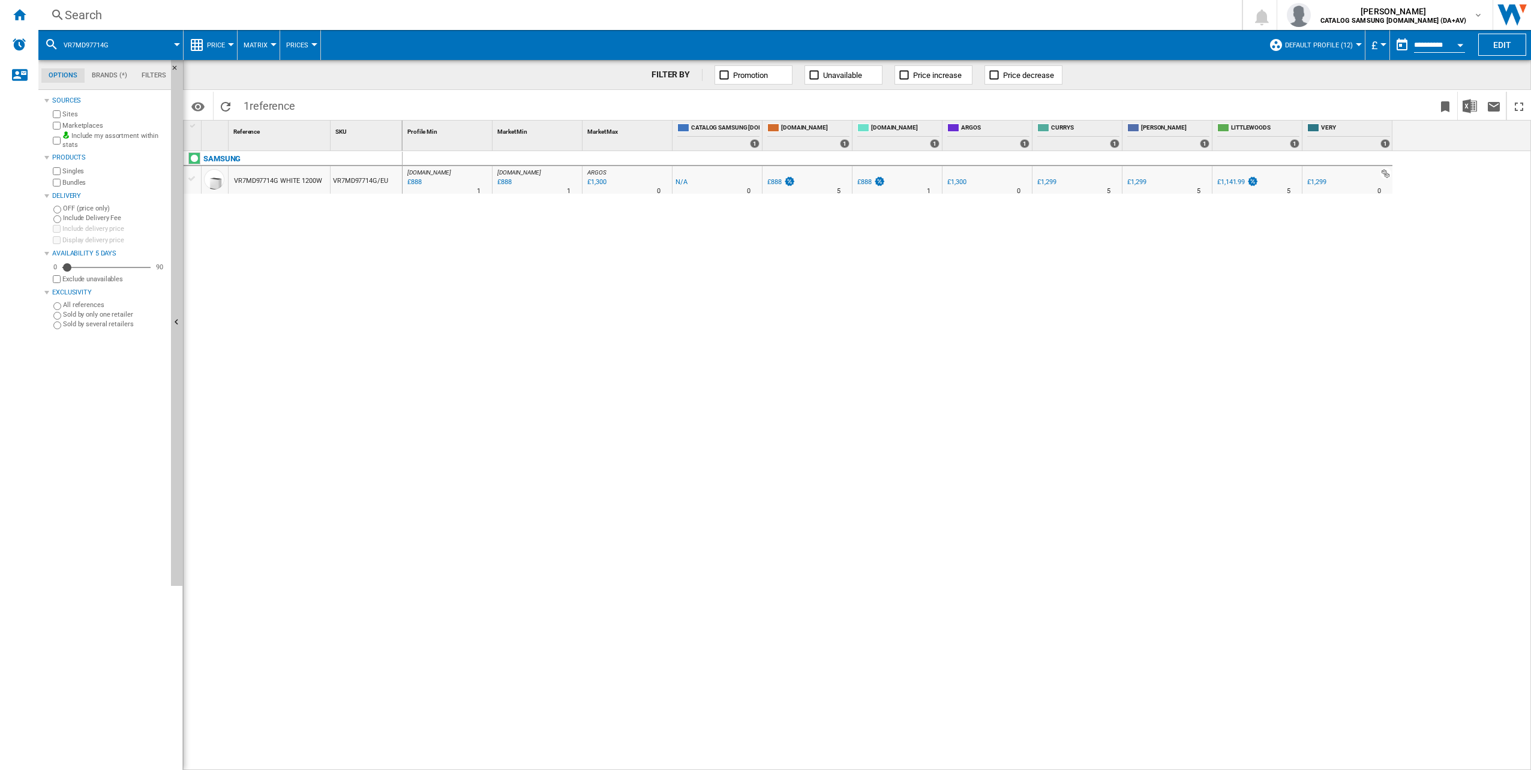
click at [778, 181] on div "£888" at bounding box center [774, 182] width 14 height 8
click at [1074, 295] on div "[DOMAIN_NAME] : AO -1.0 % £888 % N/A 1 [DOMAIN_NAME] : AO [DOMAIN_NAME] : AO -1…" at bounding box center [967, 461] width 1129 height 620
